Goal: Task Accomplishment & Management: Complete application form

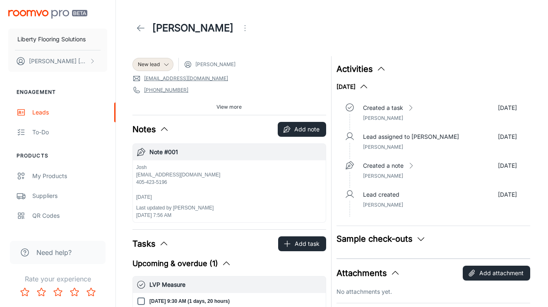
click at [50, 15] on img "scrollable content" at bounding box center [47, 14] width 79 height 9
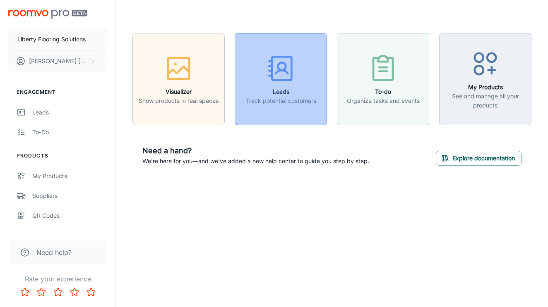
click at [278, 79] on icon "button" at bounding box center [280, 68] width 31 height 31
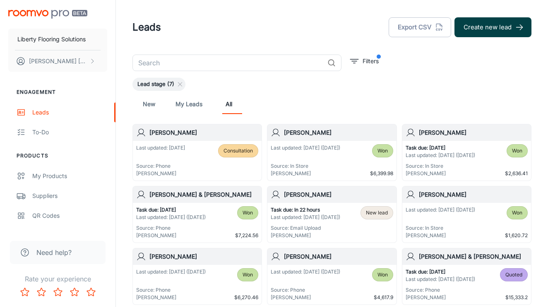
click at [487, 33] on button "Create new lead" at bounding box center [492, 27] width 77 height 20
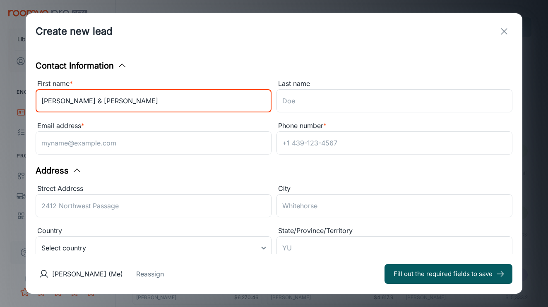
type input "[PERSON_NAME] & [PERSON_NAME]"
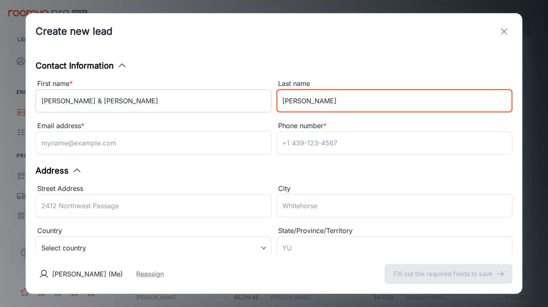
type input "[PERSON_NAME]"
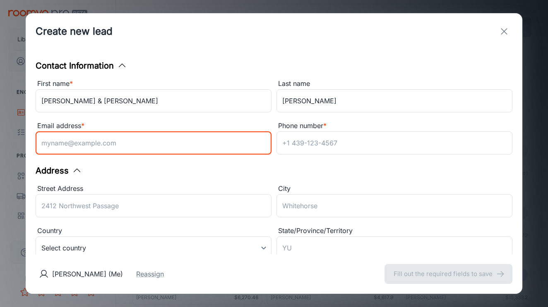
click at [106, 146] on input "Email address *" at bounding box center [154, 143] width 236 height 23
type input "s"
type input "[PERSON_NAME][EMAIL_ADDRESS][DOMAIN_NAME]"
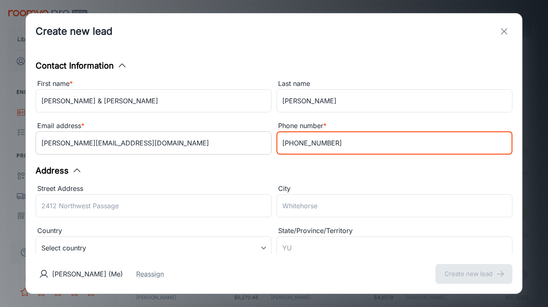
type input "[PHONE_NUMBER]"
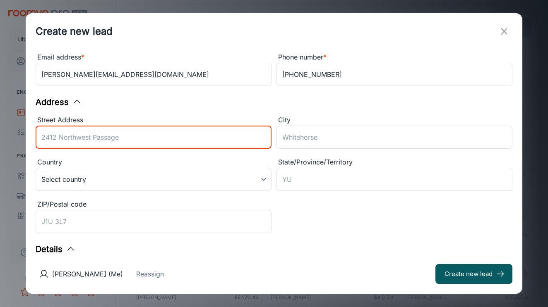
scroll to position [70, 0]
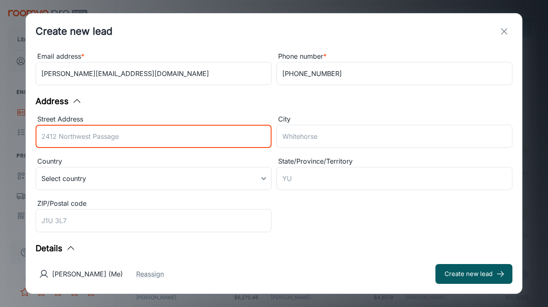
click at [161, 143] on input "Street Address" at bounding box center [154, 136] width 236 height 23
click at [123, 137] on input "Street Address" at bounding box center [154, 136] width 236 height 23
type input "[STREET_ADDRESS]"
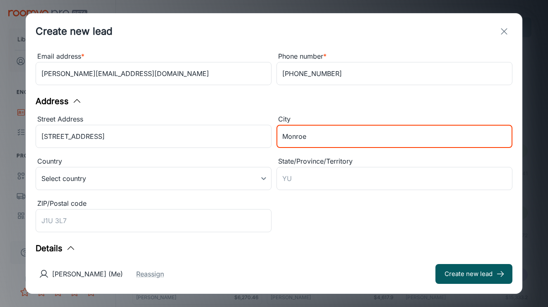
type input "Monroe"
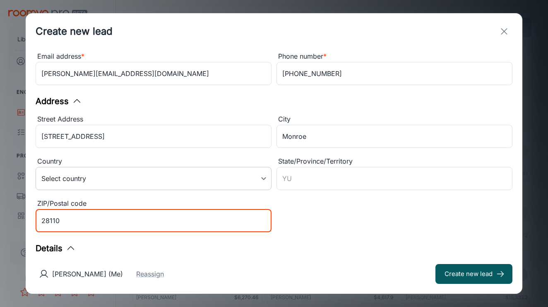
type input "28110"
click at [170, 173] on body "Liberty Flooring Solutions [PERSON_NAME] Engagement Leads To-do Products My Pro…" at bounding box center [274, 153] width 548 height 307
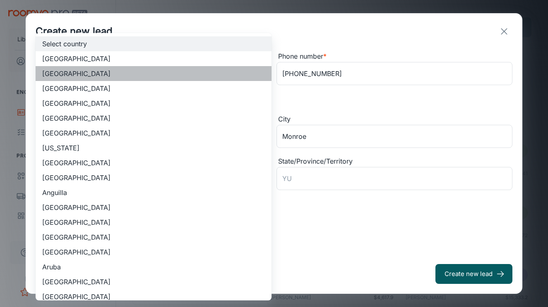
click at [133, 71] on li "[GEOGRAPHIC_DATA]" at bounding box center [154, 73] width 236 height 15
type input "US"
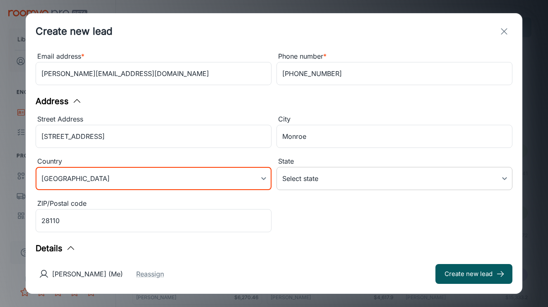
click at [344, 179] on body "Liberty Flooring Solutions [PERSON_NAME] Engagement Leads To-do Products My Pro…" at bounding box center [274, 153] width 548 height 307
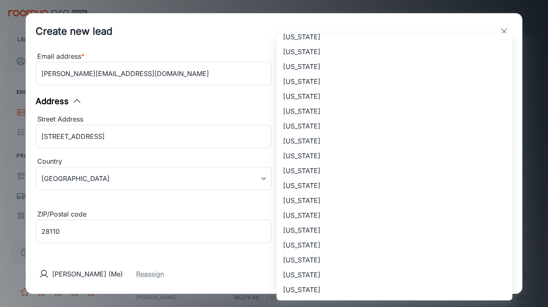
scroll to position [514, 0]
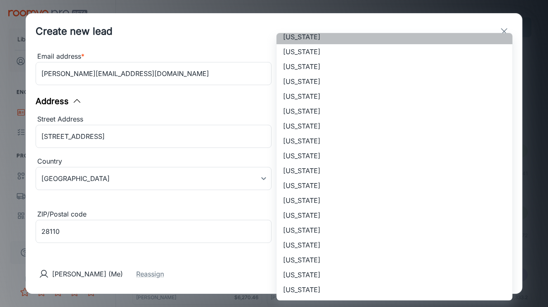
click at [345, 43] on li "[US_STATE]" at bounding box center [394, 36] width 236 height 15
type input "[US_STATE]"
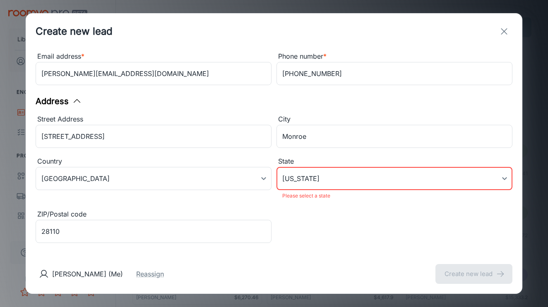
click at [281, 244] on div "Contact Information First name * [PERSON_NAME] & [PERSON_NAME] ​ Last name [PER…" at bounding box center [274, 152] width 497 height 205
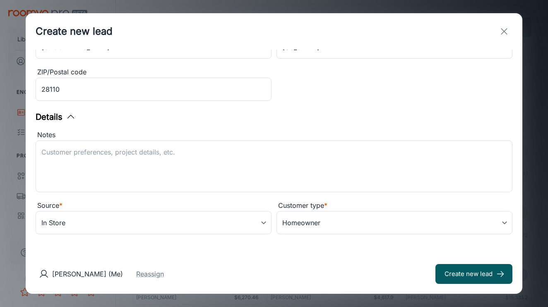
scroll to position [201, 0]
click at [164, 231] on body "Liberty Flooring Solutions [PERSON_NAME] Engagement Leads To-do Products My Pro…" at bounding box center [274, 153] width 548 height 307
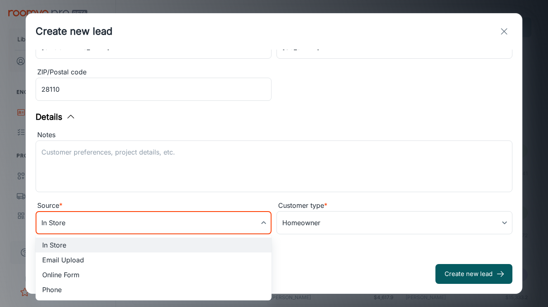
click at [93, 290] on li "Phone" at bounding box center [154, 290] width 236 height 15
type input "phone"
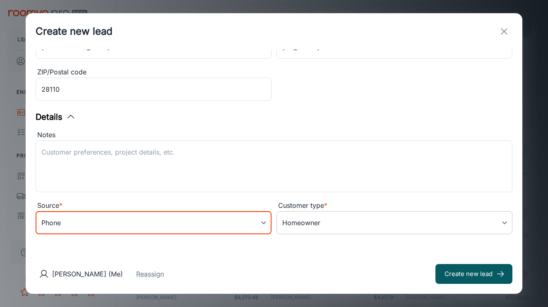
click at [317, 216] on body "Liberty Flooring Solutions [PERSON_NAME] Engagement Leads To-do Products My Pro…" at bounding box center [274, 153] width 548 height 307
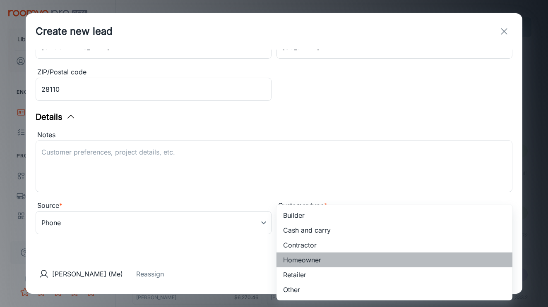
click at [303, 259] on li "Homeowner" at bounding box center [394, 260] width 236 height 15
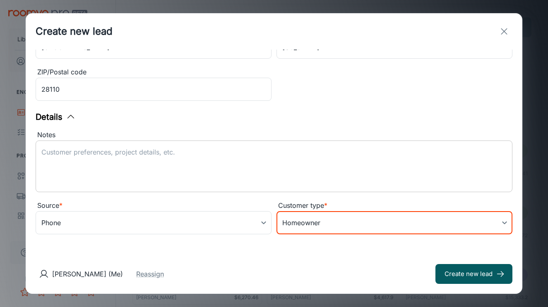
click at [301, 146] on div "x ​" at bounding box center [274, 167] width 477 height 52
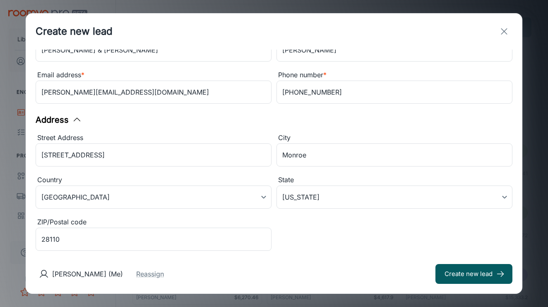
scroll to position [143, 0]
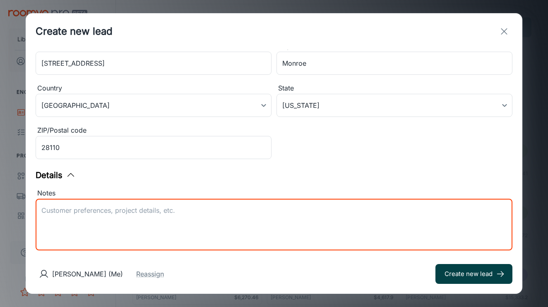
click at [466, 270] on button "Create new lead" at bounding box center [473, 274] width 77 height 20
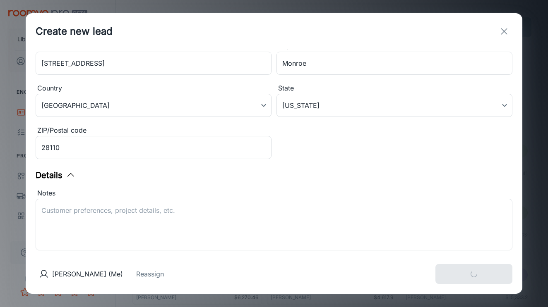
type input "in_store"
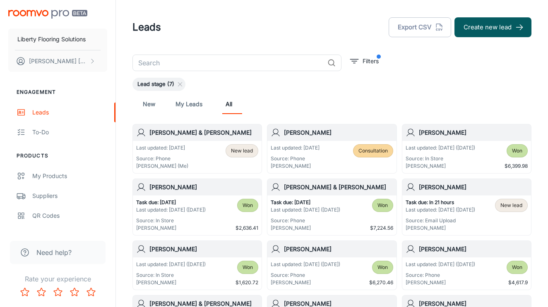
click at [196, 151] on div "Last updated: [DATE] Source: Phone [PERSON_NAME] (Me) New lead" at bounding box center [197, 157] width 122 height 26
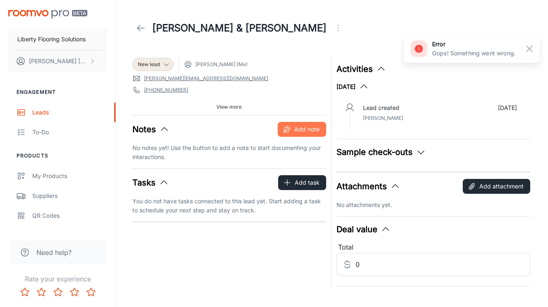
click at [300, 134] on button "Add note" at bounding box center [302, 129] width 48 height 15
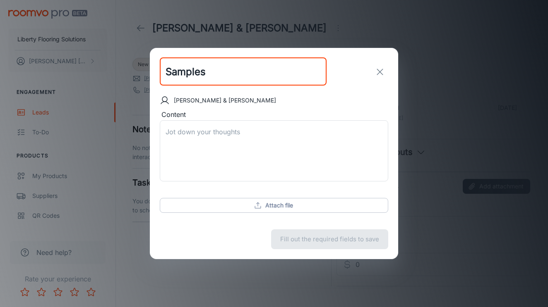
type input "Samples"
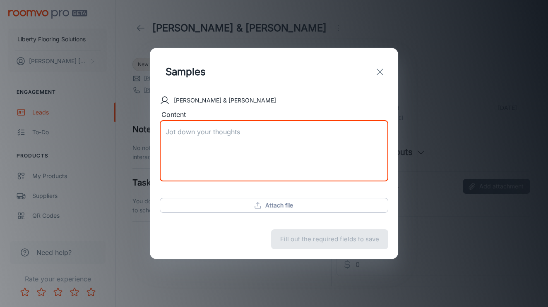
type textarea "S"
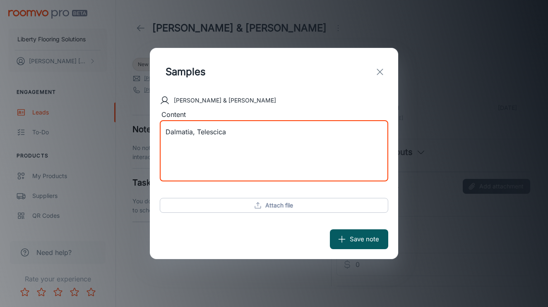
click at [257, 151] on textarea "Dalmatia, Telescica" at bounding box center [274, 151] width 217 height 48
type textarea "Dalmatia, Telescica Lux Feel LA Parade"
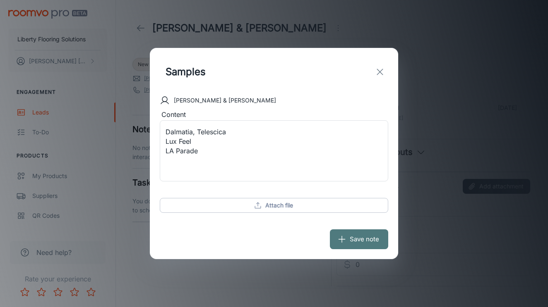
click at [370, 240] on button "Save note" at bounding box center [359, 240] width 58 height 20
